Goal: Find specific page/section: Find specific page/section

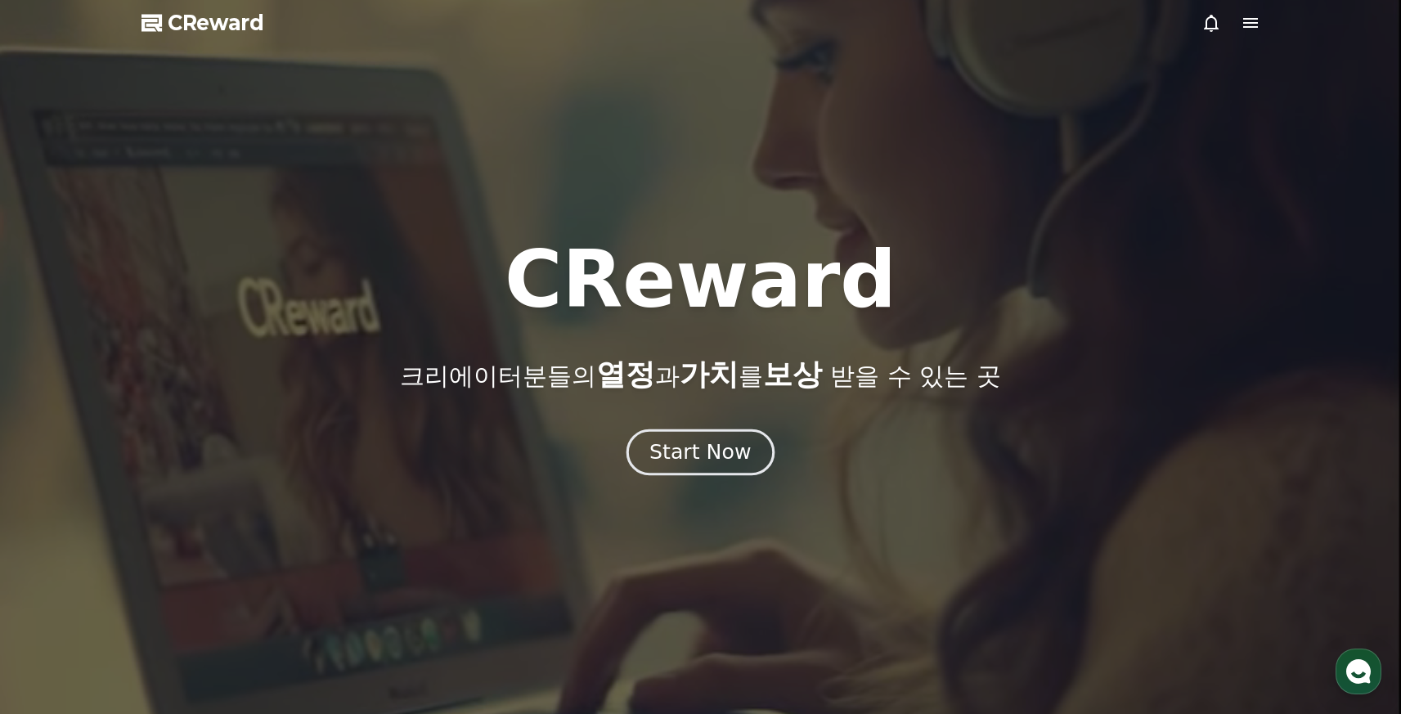
click at [696, 460] on div "Start Now" at bounding box center [699, 452] width 101 height 28
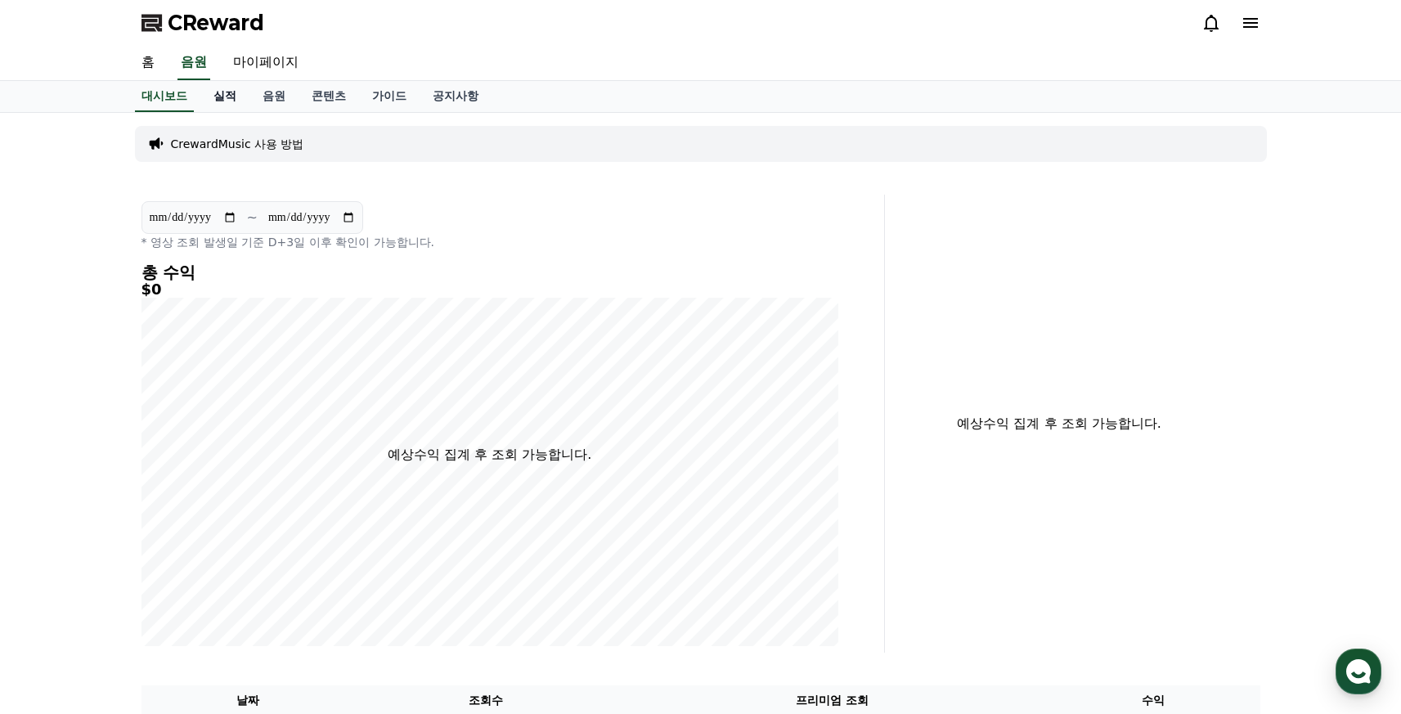
click at [208, 100] on link "실적" at bounding box center [224, 96] width 49 height 31
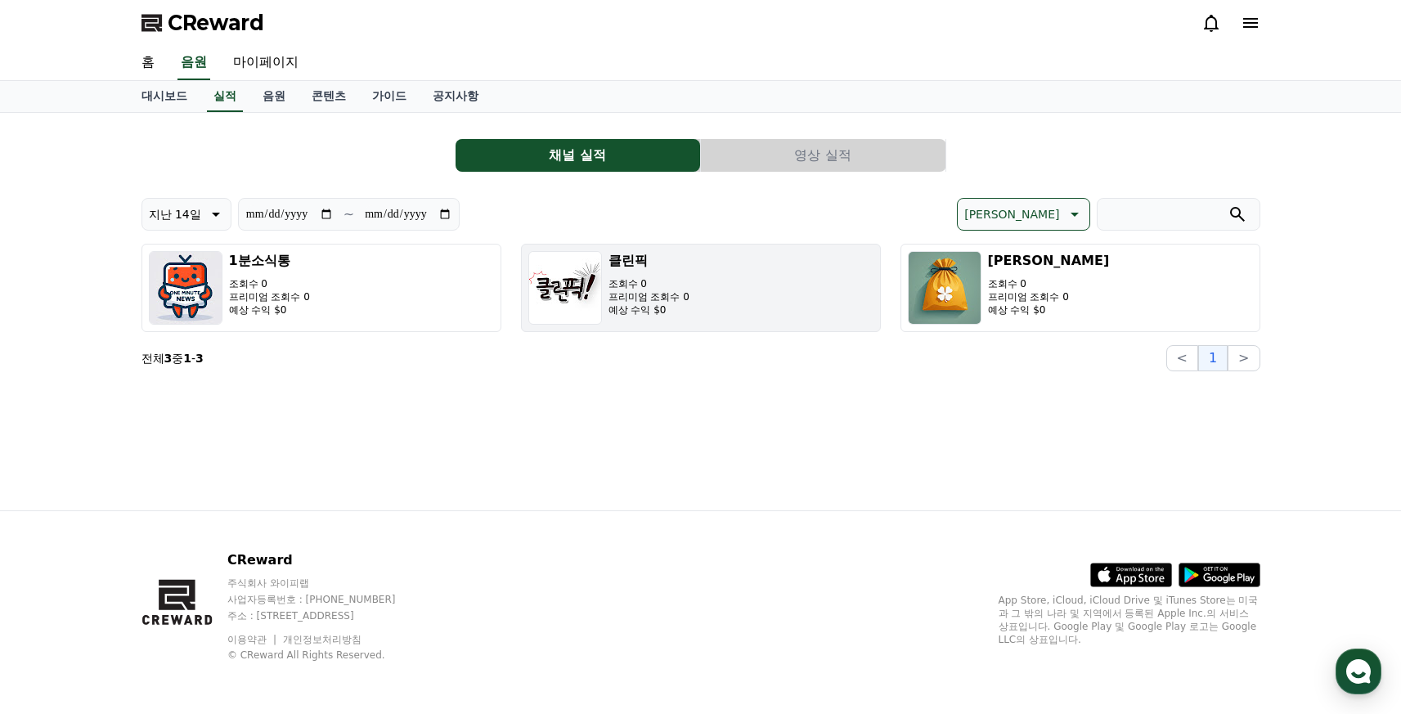
click at [682, 293] on button "클린픽 조회수 0 프리미엄 조회수 0 예상 수익 $0" at bounding box center [701, 288] width 360 height 88
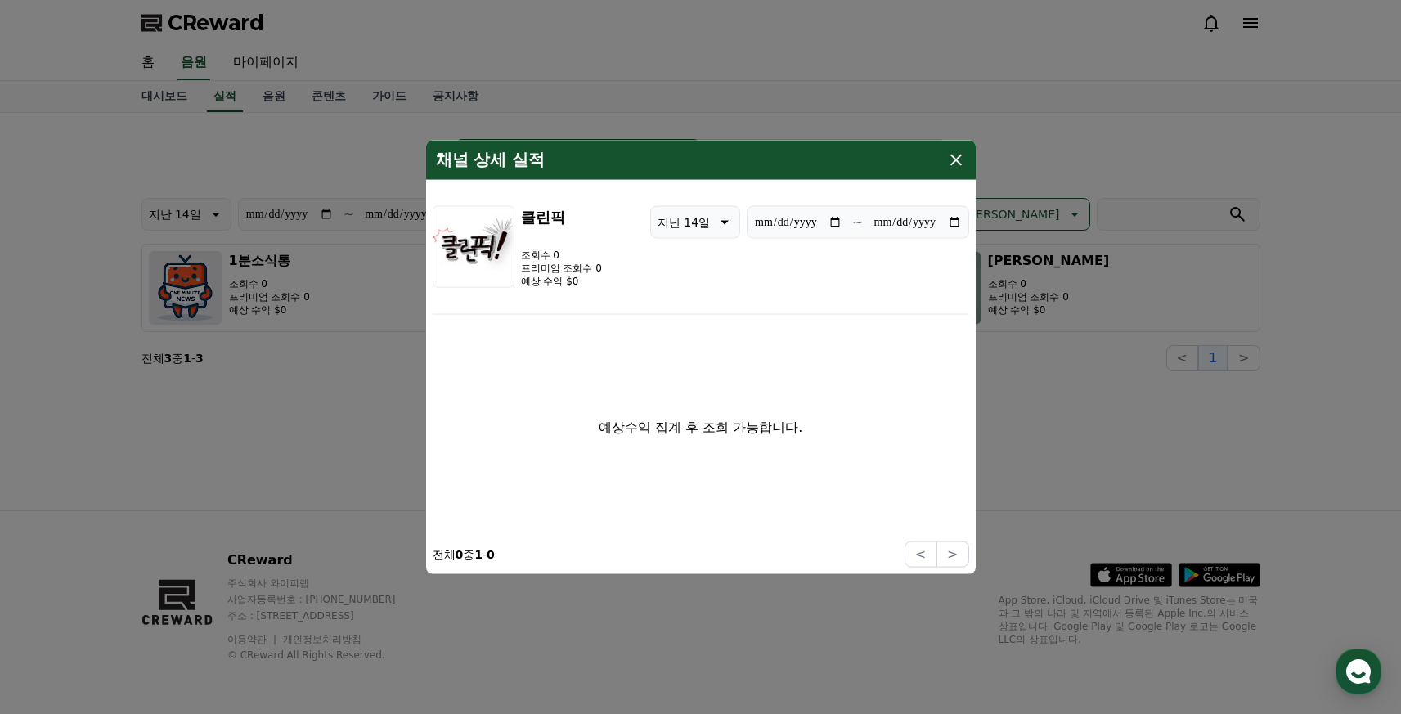
click at [947, 161] on icon "modal" at bounding box center [956, 160] width 20 height 20
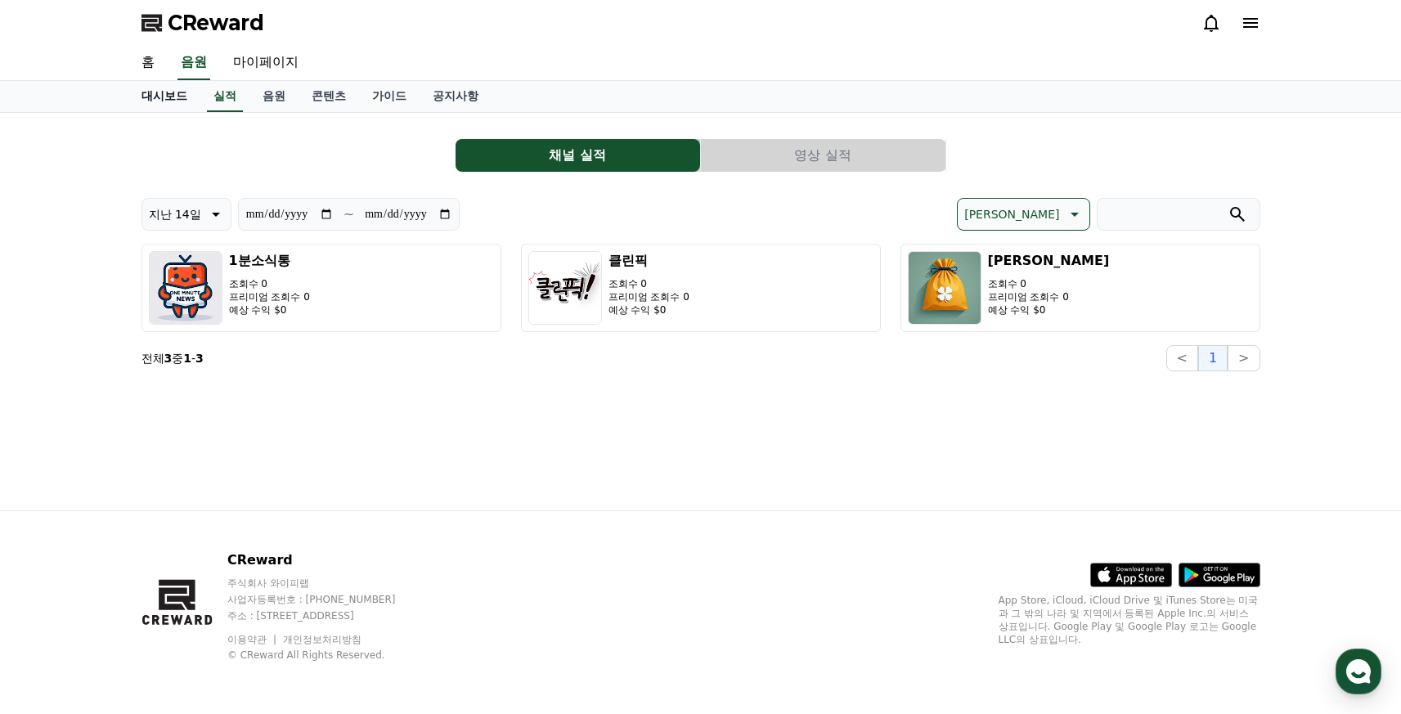
click at [184, 98] on link "대시보드" at bounding box center [164, 96] width 72 height 31
